Goal: Task Accomplishment & Management: Manage account settings

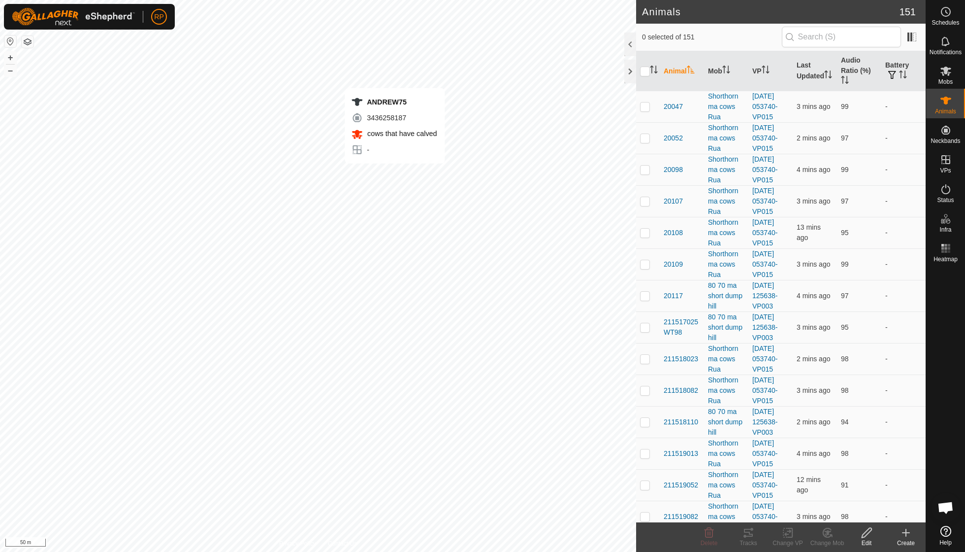
checkbox input "true"
click at [750, 539] on div "Tracks" at bounding box center [748, 542] width 39 height 9
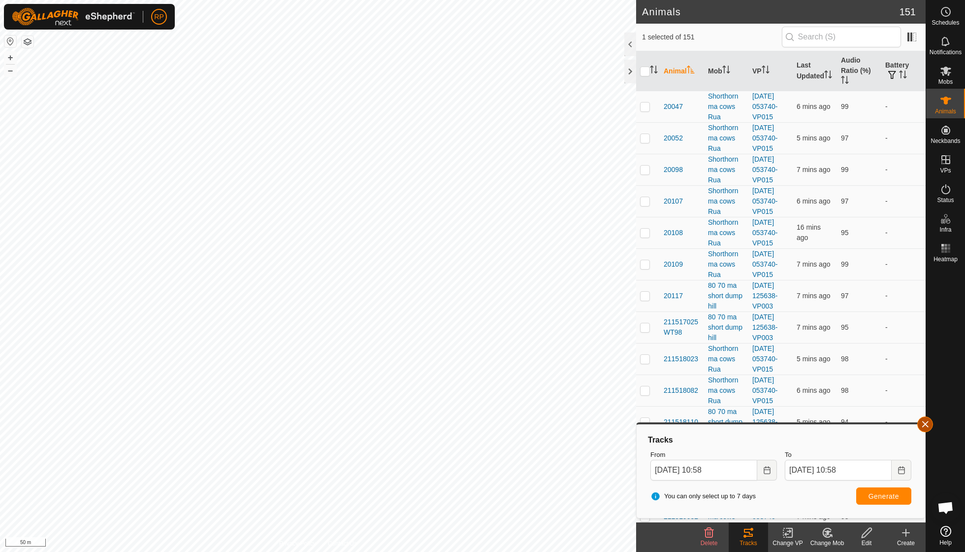
click at [925, 419] on button "button" at bounding box center [926, 424] width 16 height 16
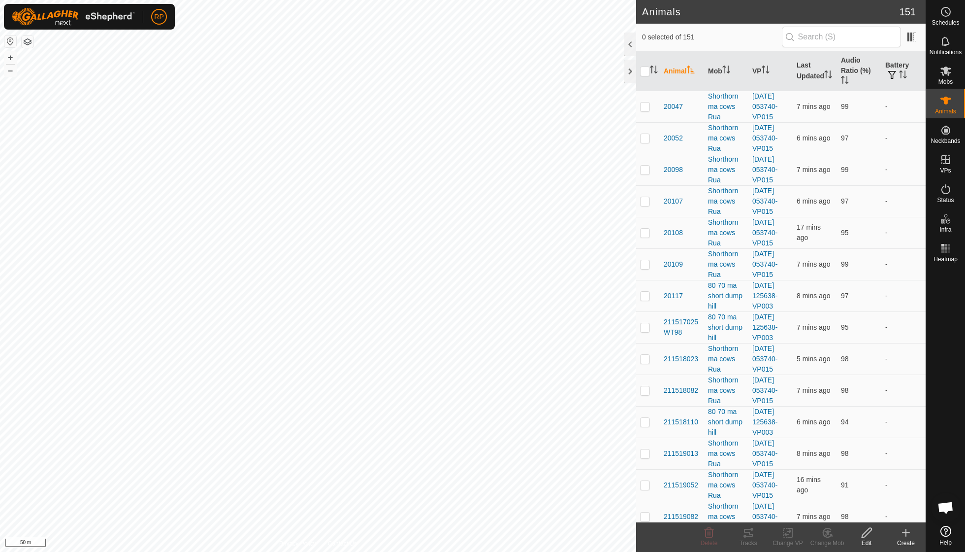
checkbox input "true"
click at [943, 80] on span "Mobs" at bounding box center [946, 82] width 14 height 6
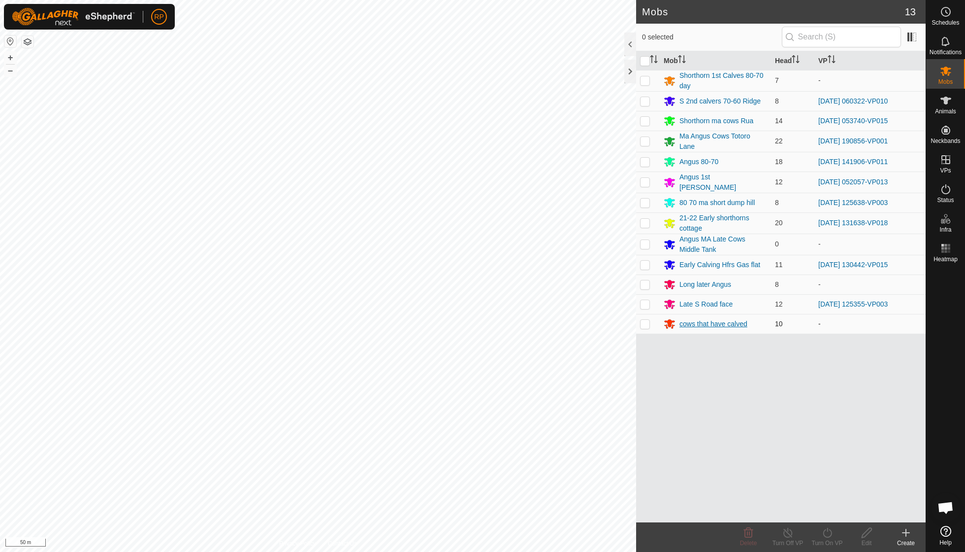
click at [731, 319] on div "cows that have calved" at bounding box center [714, 324] width 68 height 10
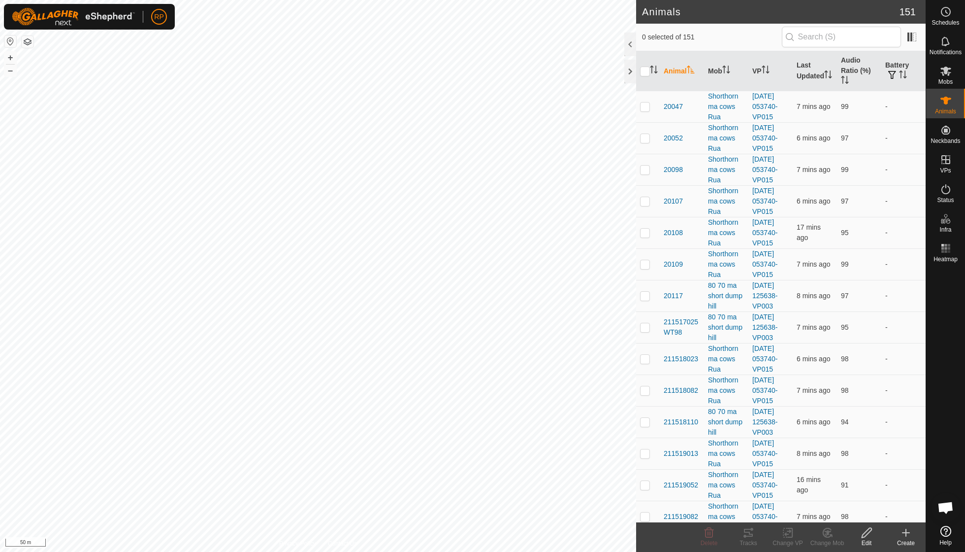
checkbox input "true"
click at [750, 542] on div "Tracks" at bounding box center [748, 542] width 39 height 9
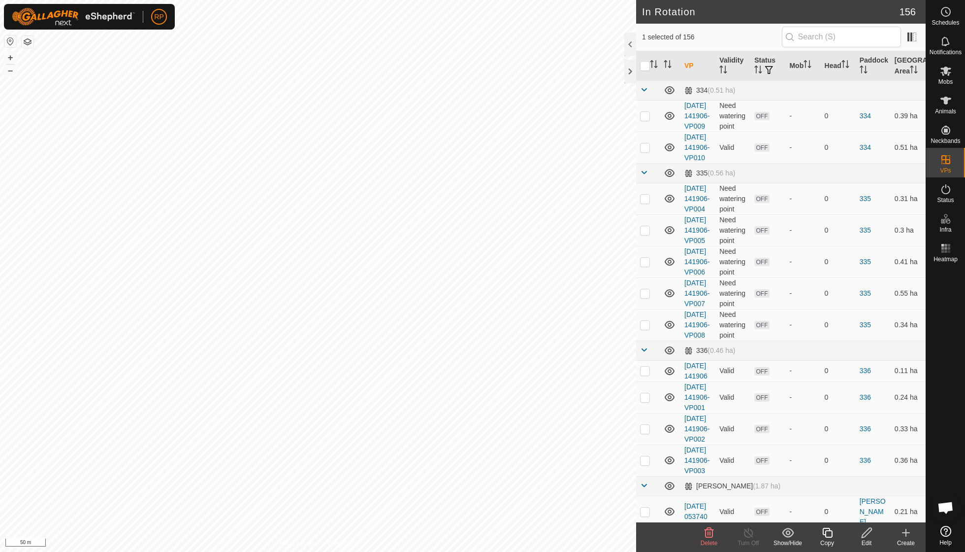
click at [710, 532] on icon at bounding box center [709, 533] width 9 height 10
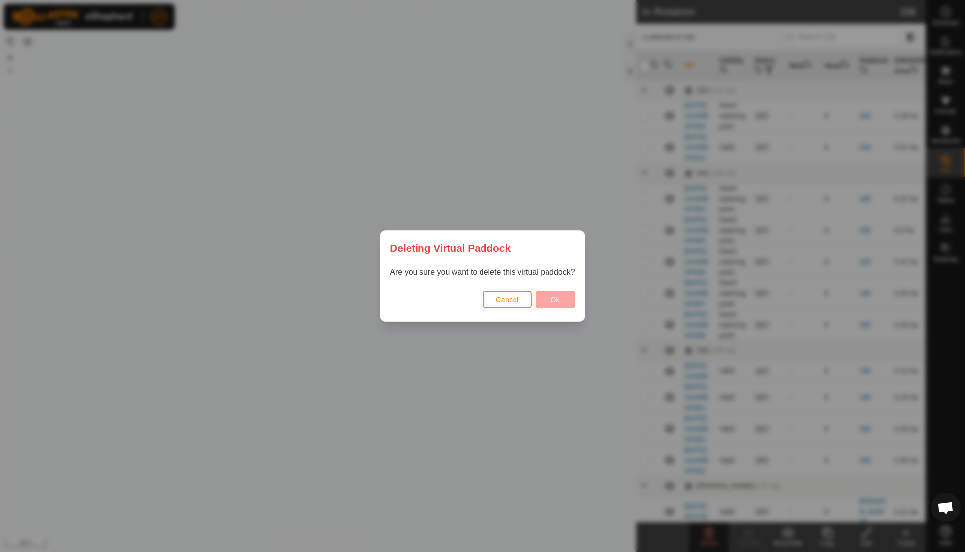
click at [559, 302] on span "Ok" at bounding box center [555, 300] width 9 height 8
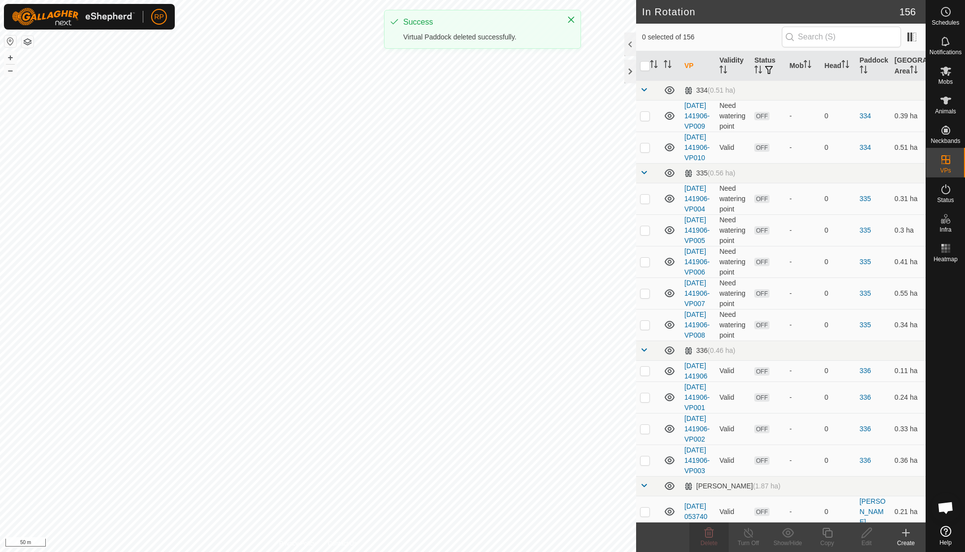
checkbox input "false"
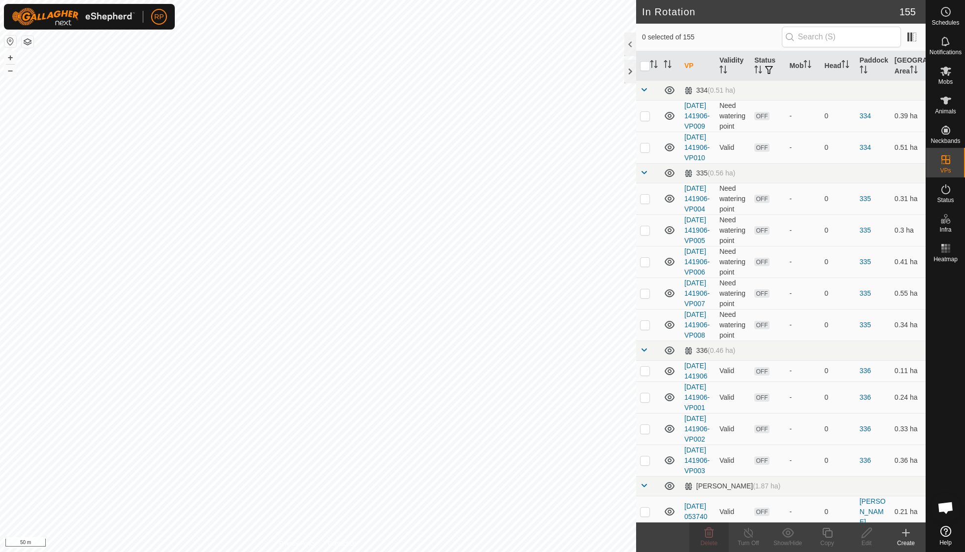
checkbox input "true"
click at [709, 533] on icon at bounding box center [709, 533] width 12 height 12
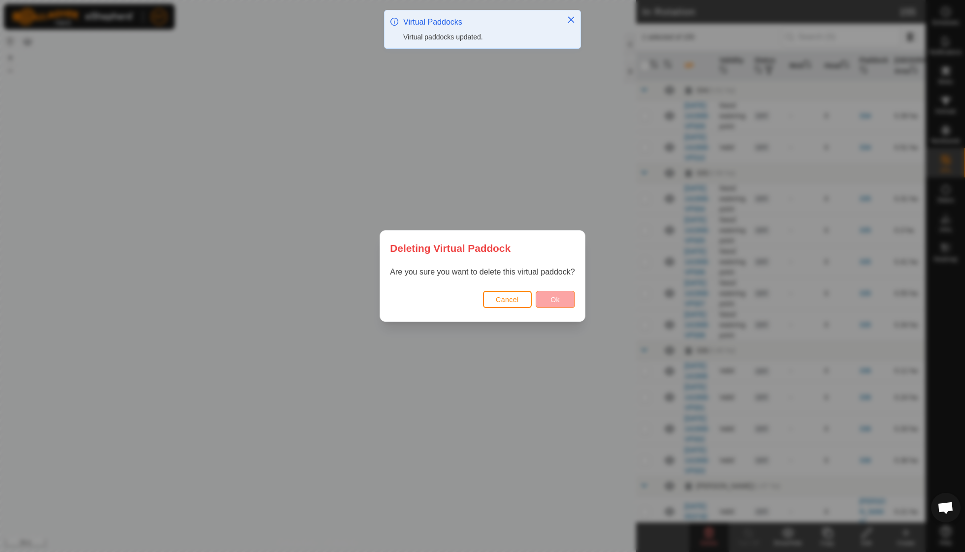
click at [550, 299] on button "Ok" at bounding box center [555, 299] width 39 height 17
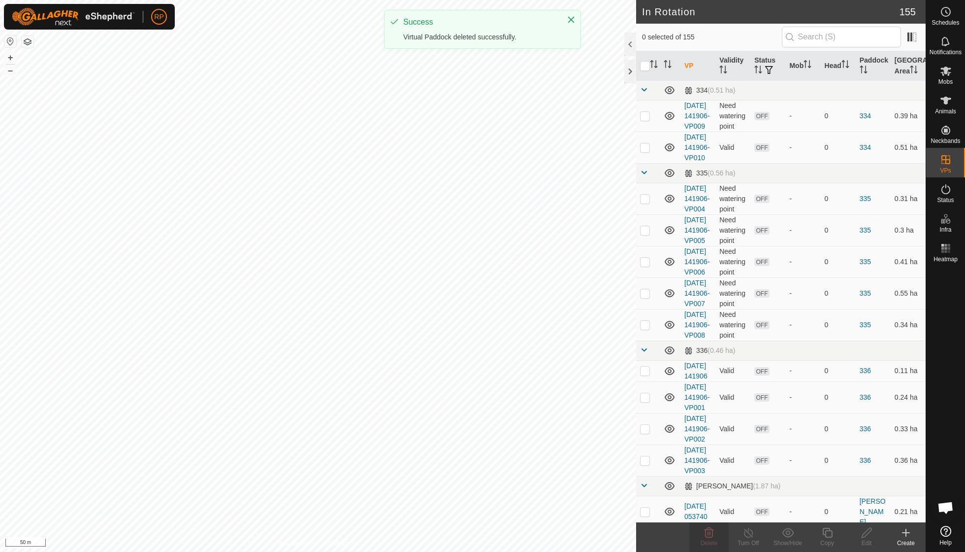
checkbox input "true"
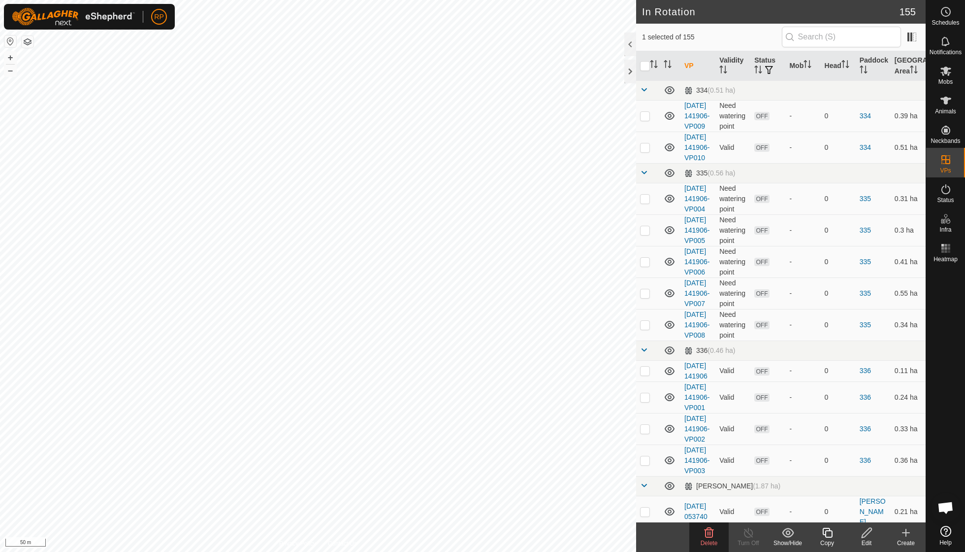
checkbox input "true"
checkbox input "false"
click at [708, 538] on div "Delete" at bounding box center [709, 542] width 39 height 9
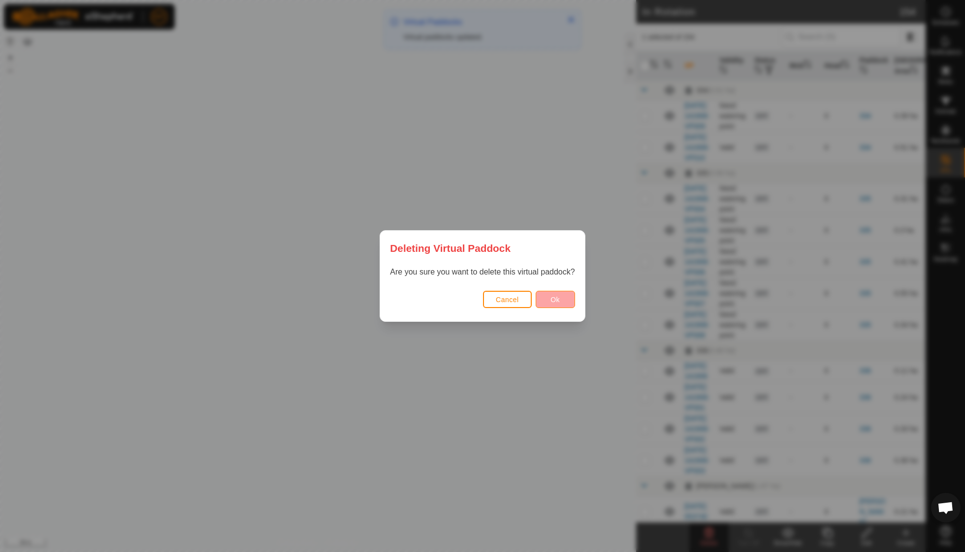
click at [560, 304] on button "Ok" at bounding box center [555, 299] width 39 height 17
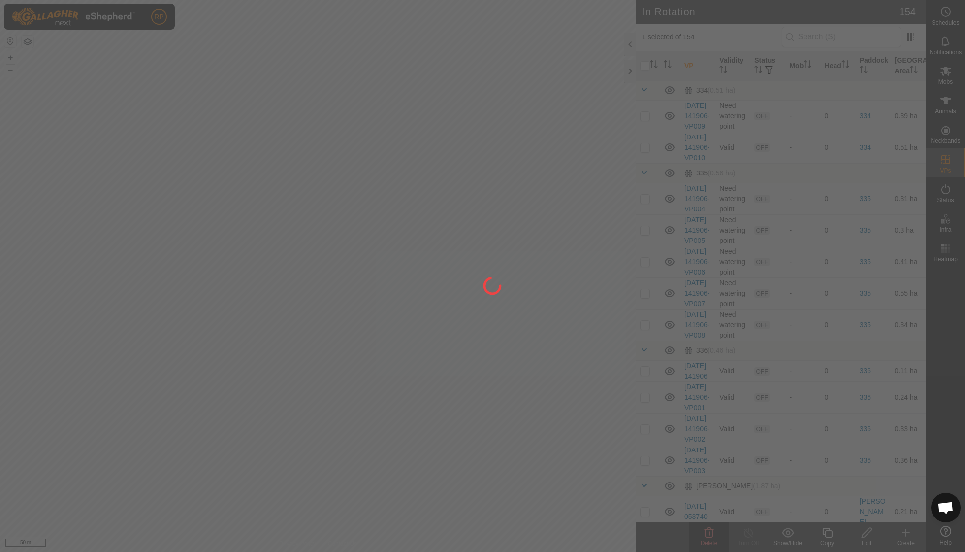
checkbox input "false"
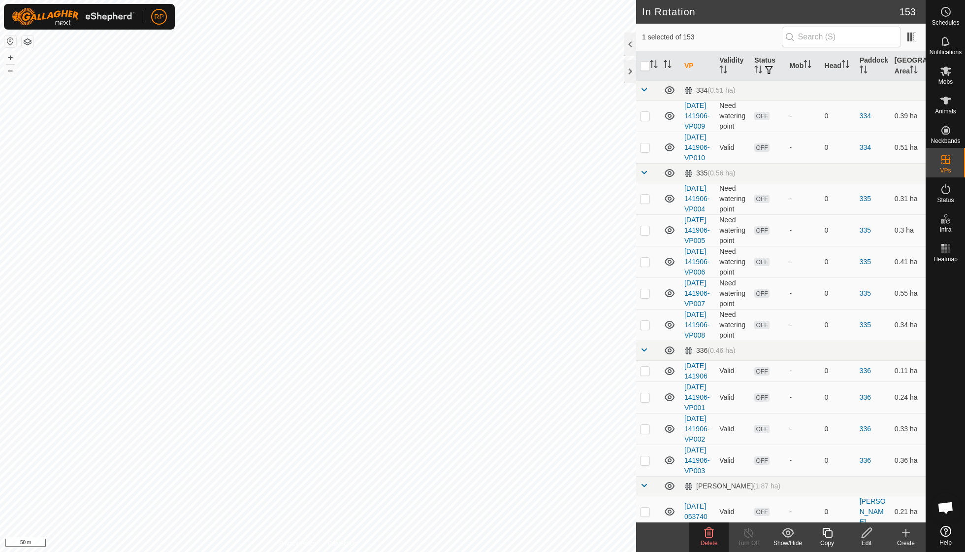
click at [707, 541] on span "Delete" at bounding box center [709, 542] width 17 height 7
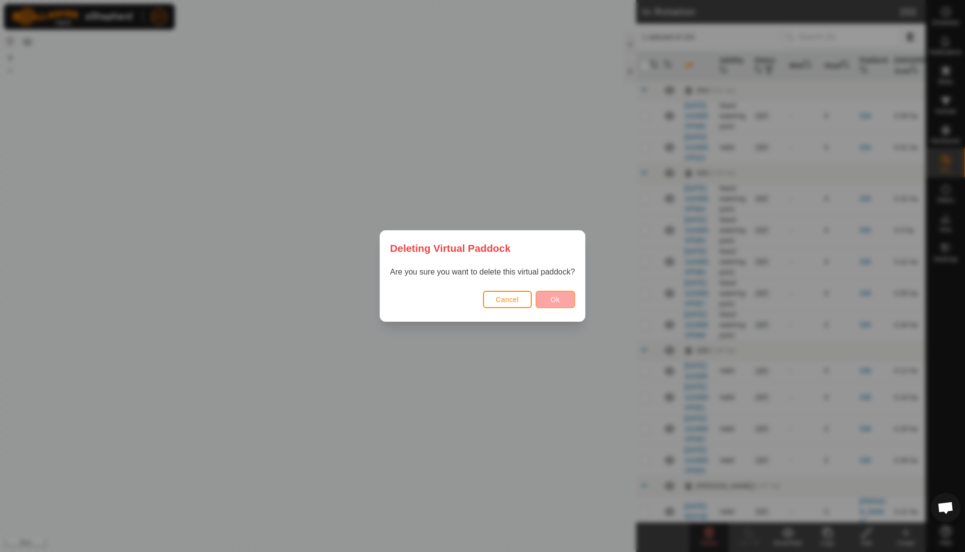
click at [560, 303] on button "Ok" at bounding box center [555, 299] width 39 height 17
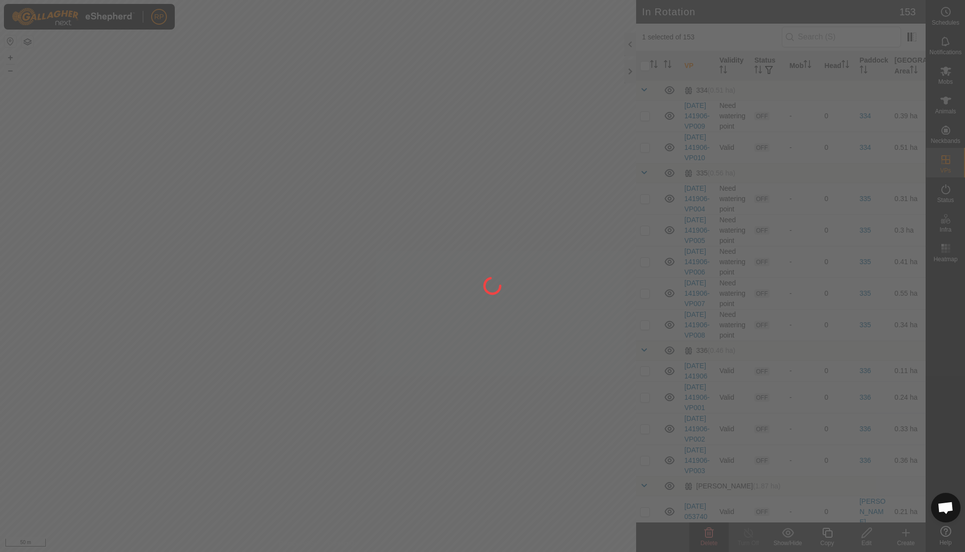
checkbox input "false"
